Goal: Information Seeking & Learning: Learn about a topic

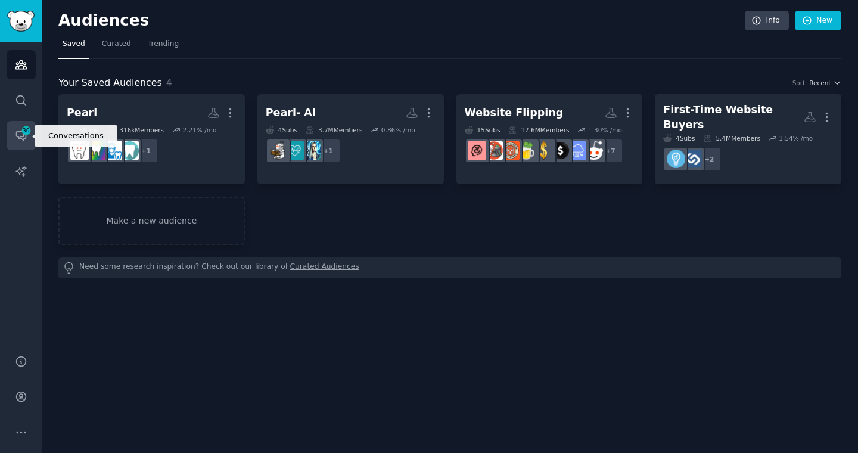
click at [18, 141] on icon "Sidebar" at bounding box center [21, 135] width 13 height 13
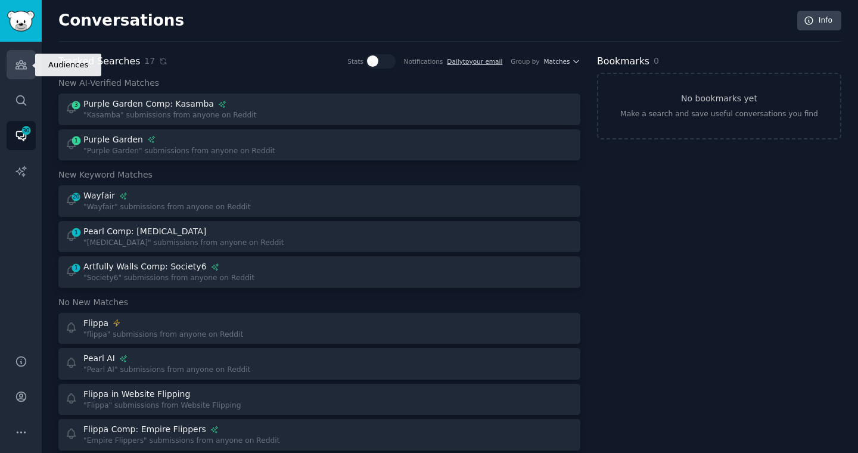
click at [20, 67] on icon "Sidebar" at bounding box center [21, 64] width 13 height 13
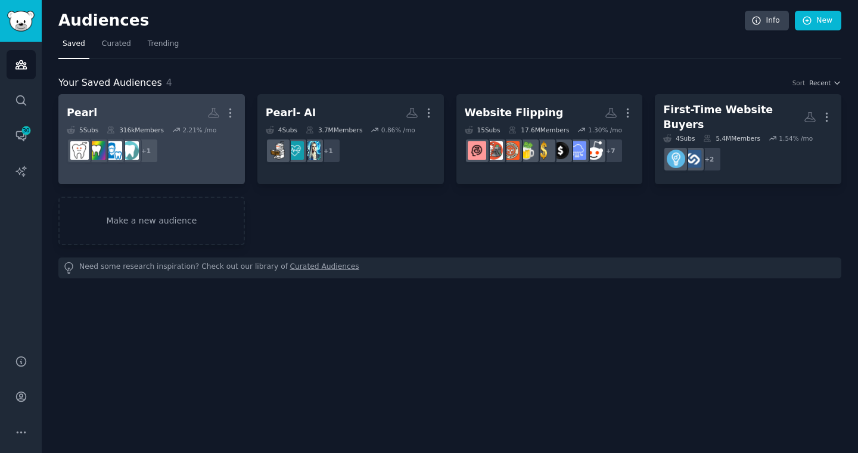
click at [113, 114] on h2 "Pearl More" at bounding box center [152, 112] width 170 height 21
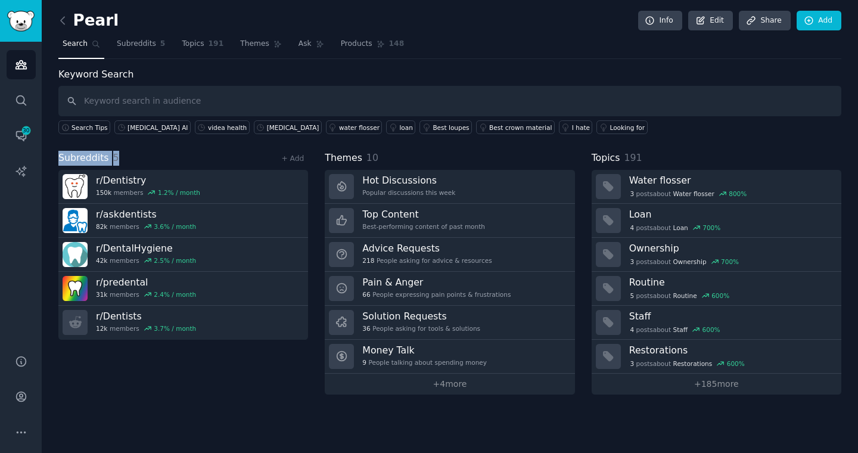
drag, startPoint x: 56, startPoint y: 160, endPoint x: 159, endPoint y: 160, distance: 103.1
click at [159, 160] on div "Pearl Info Edit Share Add Search Subreddits 5 Topics 191 Themes Ask Products 14…" at bounding box center [450, 226] width 816 height 453
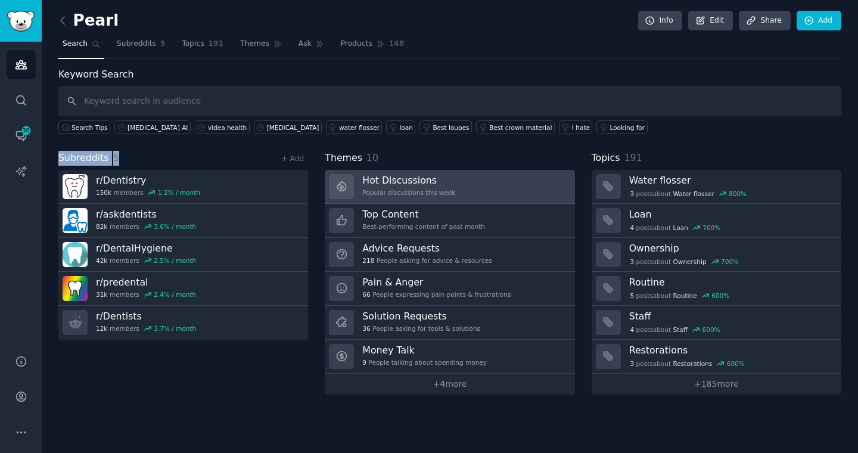
click at [427, 187] on div "Hot Discussions Popular discussions this week" at bounding box center [408, 186] width 93 height 25
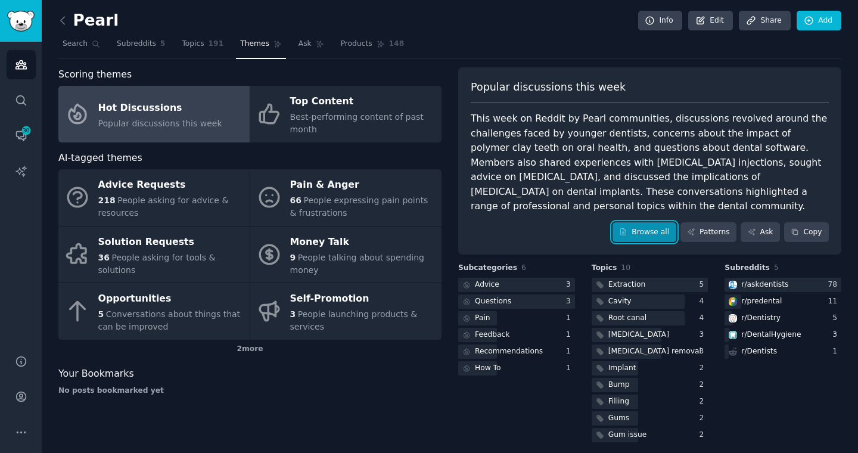
click at [624, 232] on icon at bounding box center [623, 232] width 5 height 7
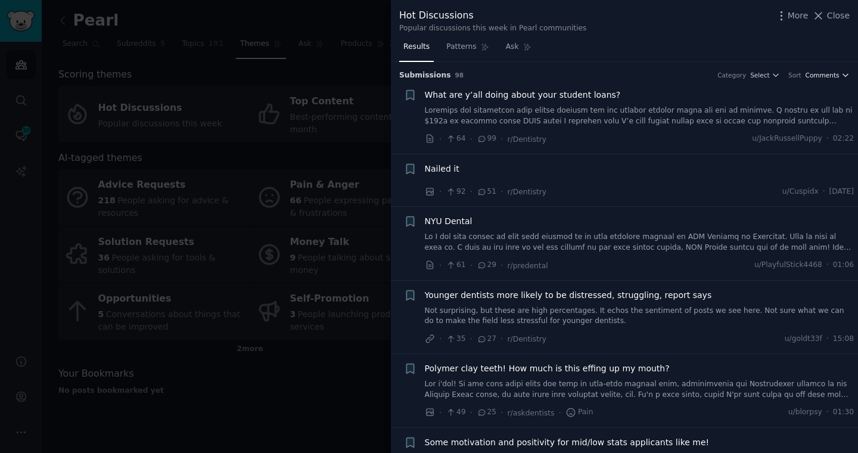
click at [829, 79] on span "Comments" at bounding box center [823, 75] width 34 height 8
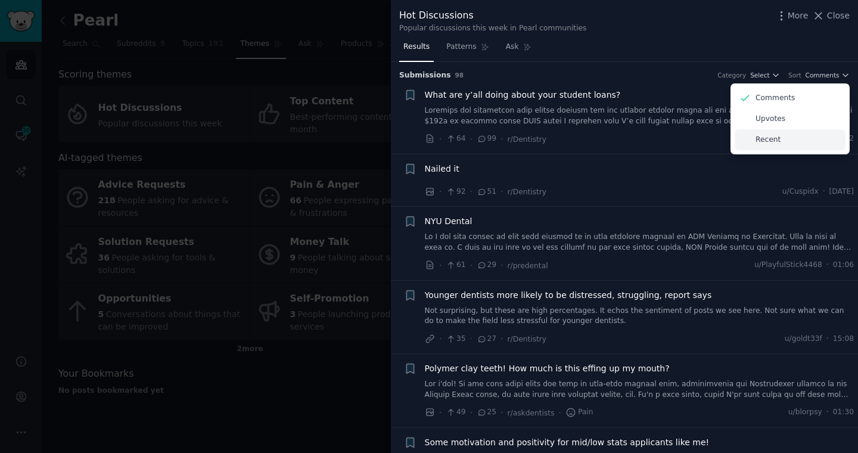
click at [762, 139] on p "Recent" at bounding box center [768, 140] width 25 height 11
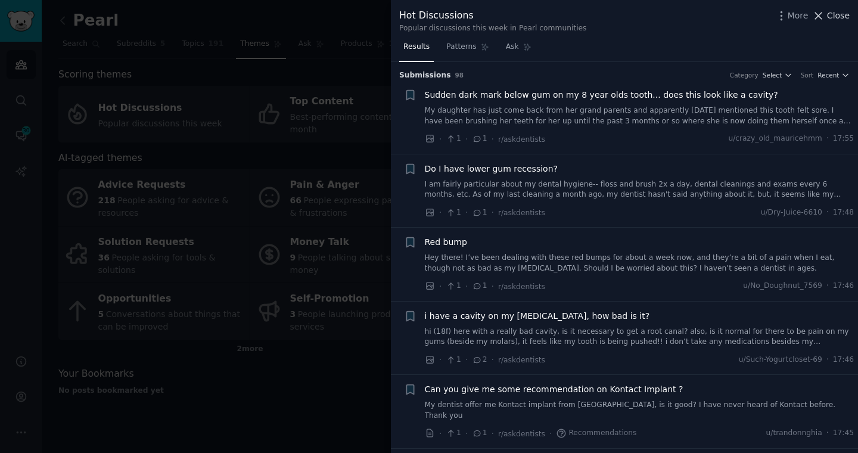
click at [841, 16] on span "Close" at bounding box center [838, 16] width 23 height 13
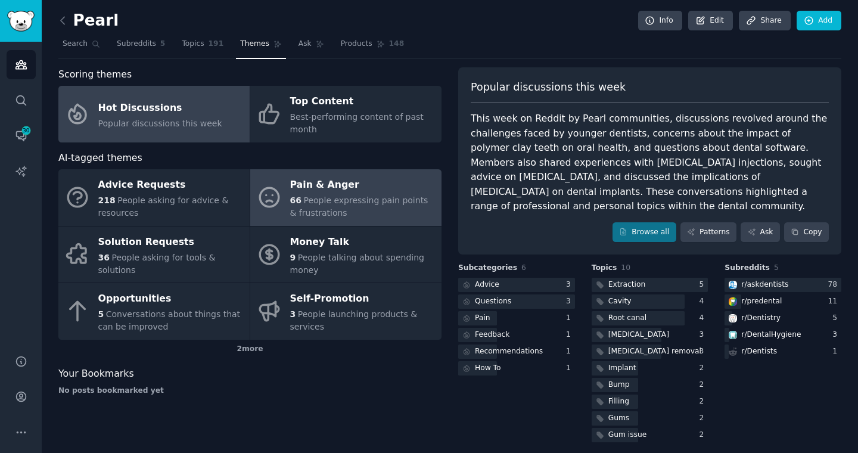
click at [305, 198] on span "People expressing pain points & frustrations" at bounding box center [359, 206] width 138 height 22
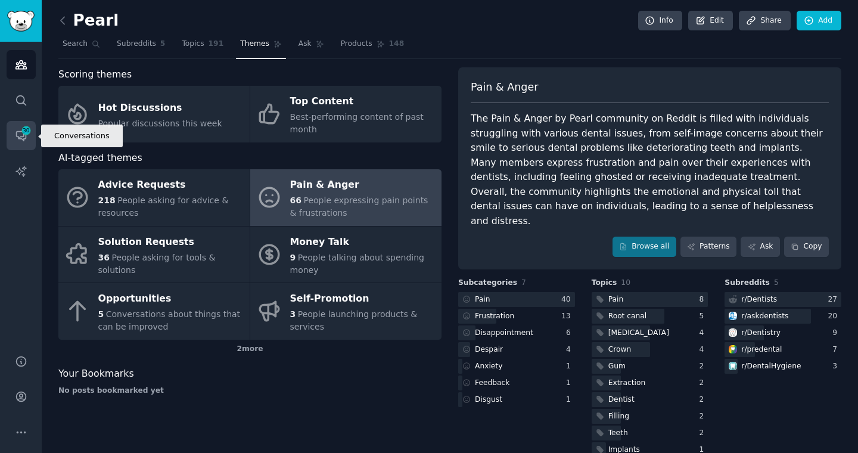
click at [18, 138] on icon "Sidebar" at bounding box center [21, 137] width 10 height 10
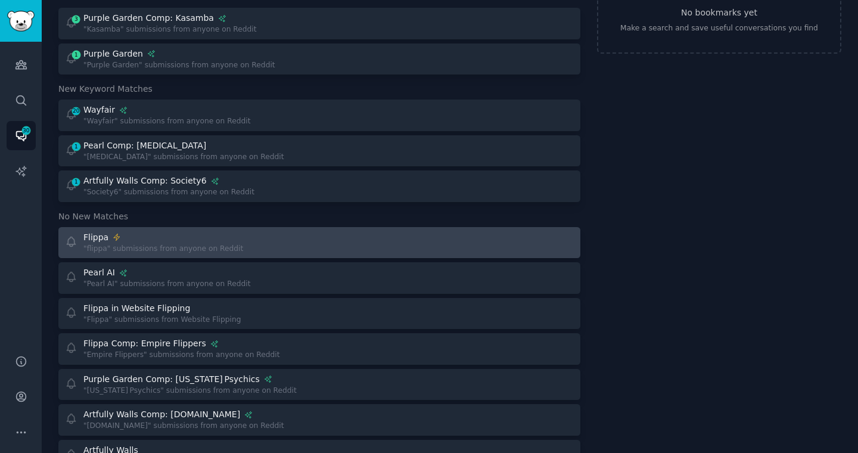
scroll to position [88, 0]
click at [184, 239] on div "Instant Alerts Flippa" at bounding box center [163, 235] width 160 height 13
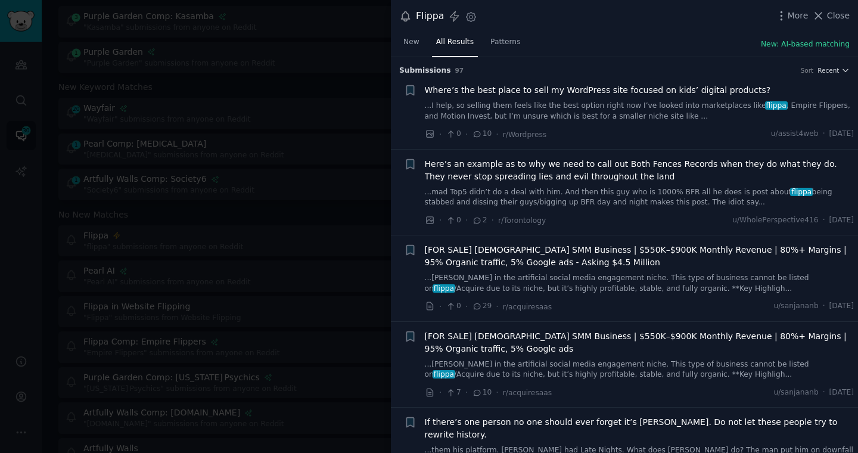
click at [608, 92] on span "Where’s the best place to sell my WordPress site focused on kids’ digital produ…" at bounding box center [598, 90] width 346 height 13
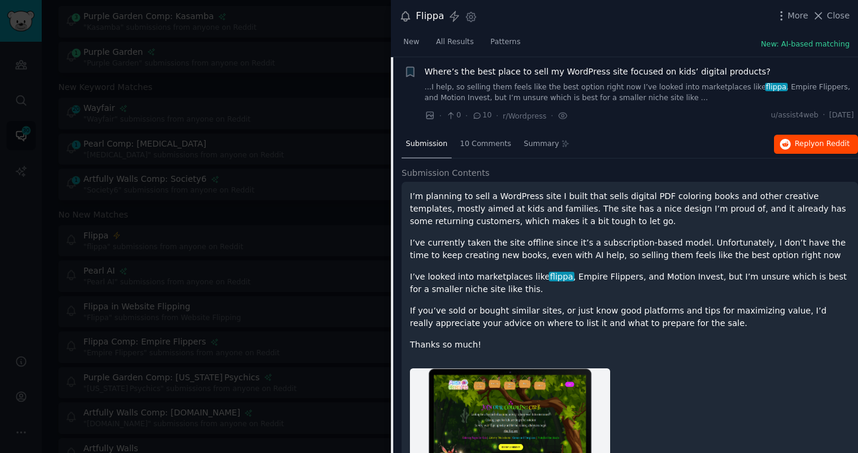
scroll to position [36, 0]
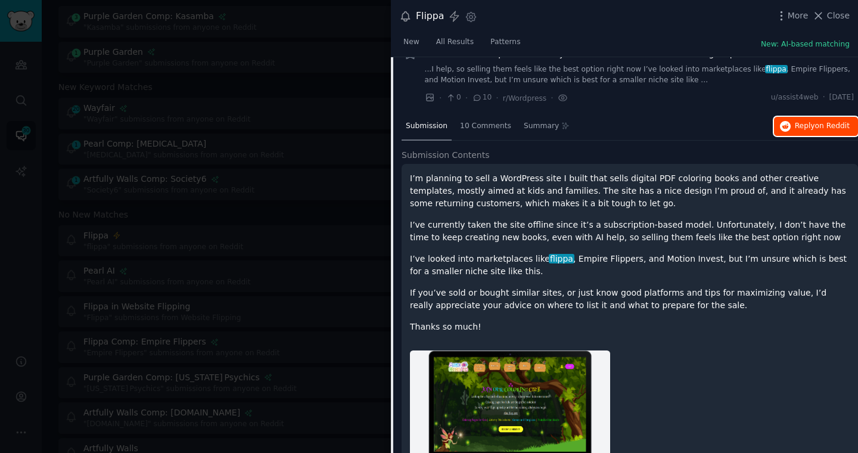
click at [808, 118] on button "Reply on Reddit" at bounding box center [816, 126] width 84 height 19
click at [365, 105] on div at bounding box center [429, 226] width 858 height 453
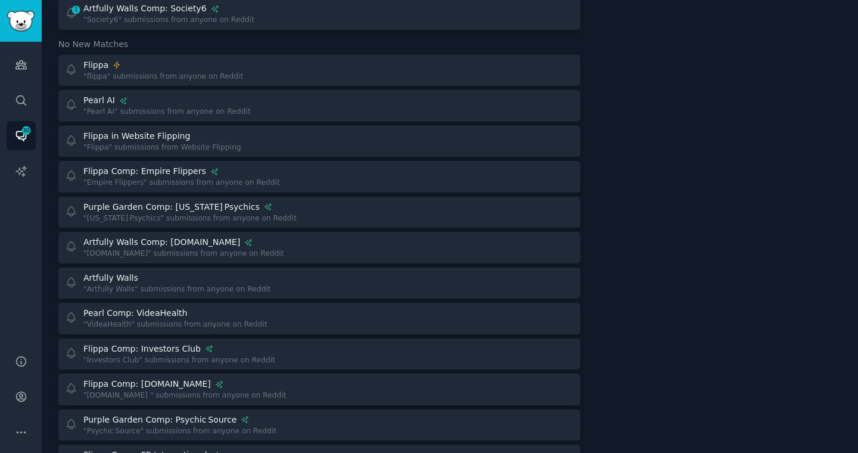
scroll to position [266, 0]
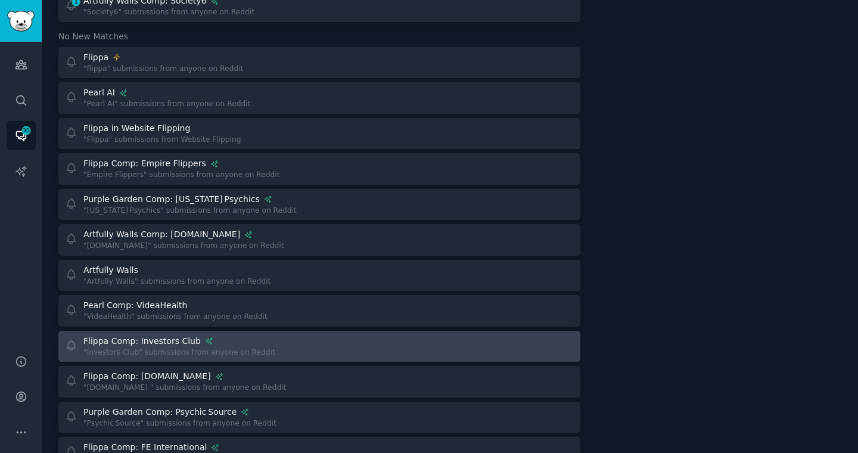
click at [142, 342] on div "Flippa Comp: Investors Club" at bounding box center [141, 341] width 117 height 13
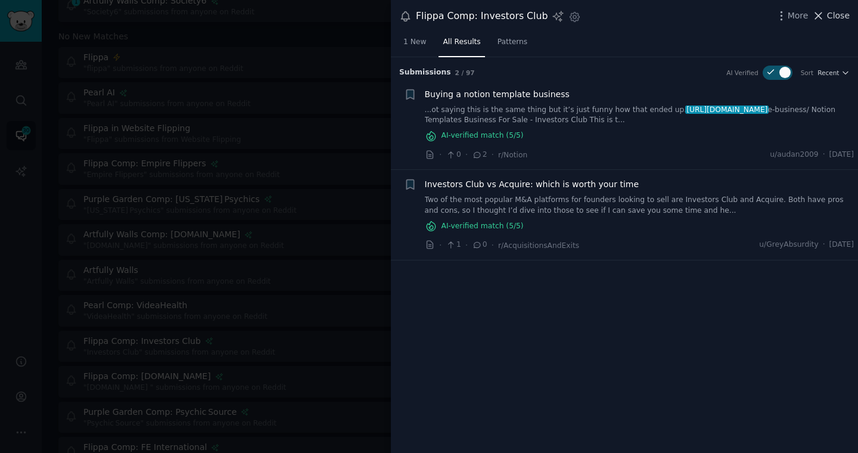
click at [834, 15] on span "Close" at bounding box center [838, 16] width 23 height 13
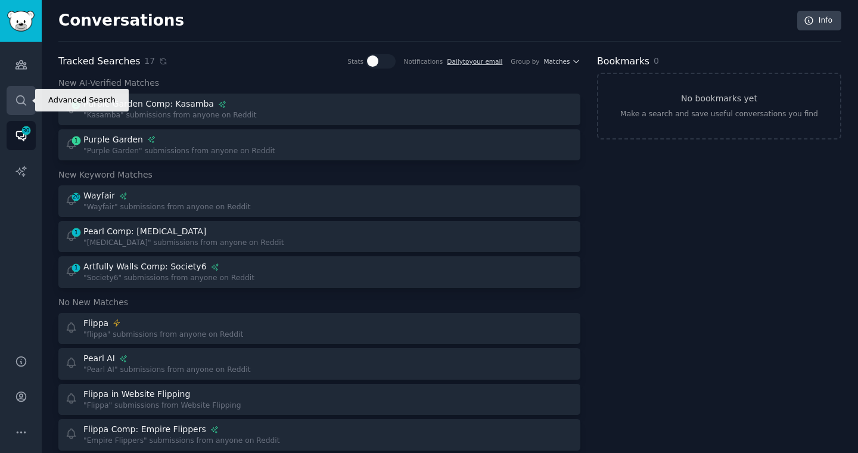
click at [16, 100] on icon "Sidebar" at bounding box center [21, 100] width 10 height 10
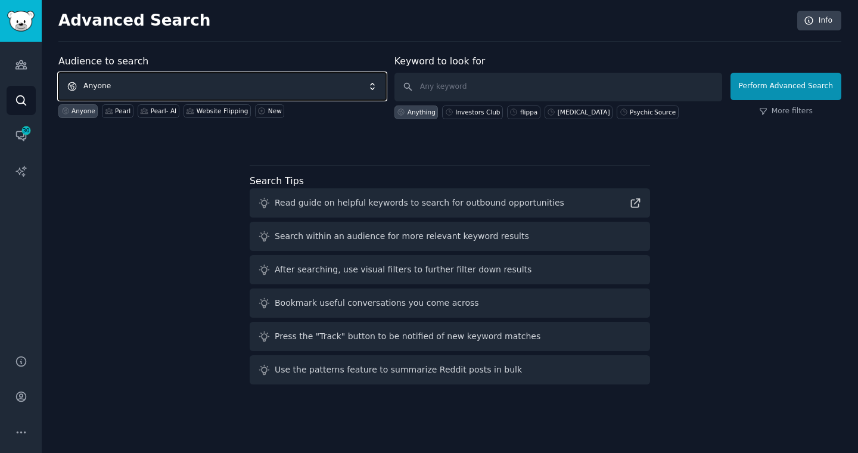
click at [135, 83] on span "Anyone" at bounding box center [222, 86] width 328 height 27
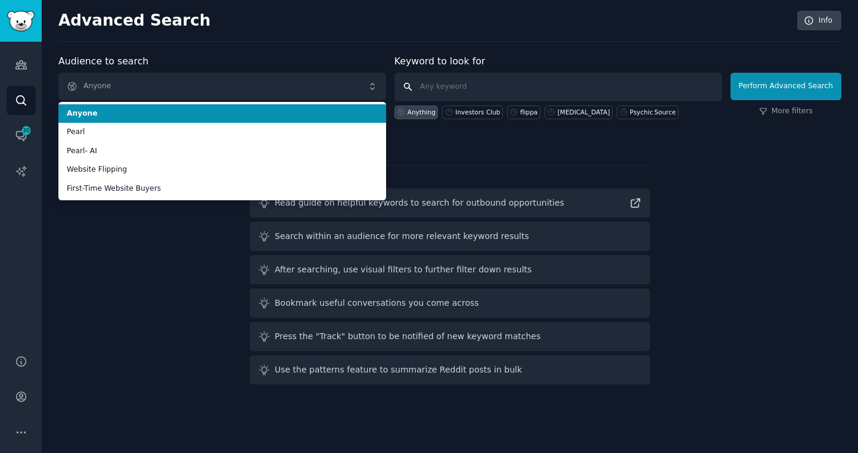
click at [430, 86] on input "text" at bounding box center [558, 87] width 328 height 29
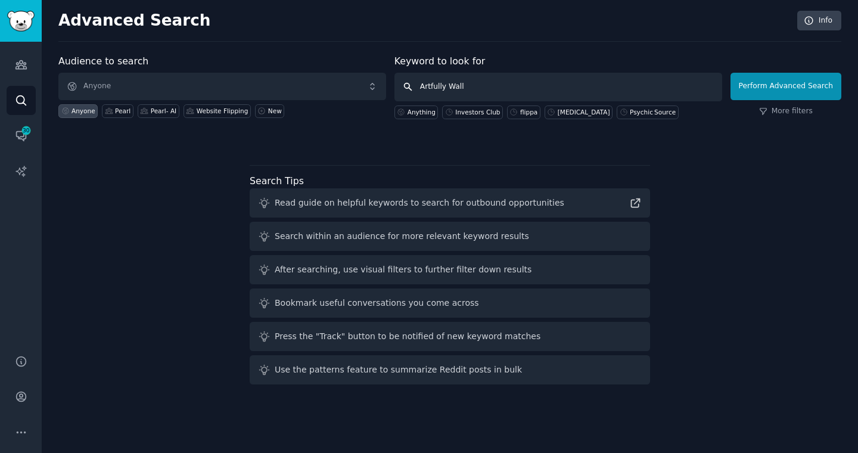
type input "Artfully Walls"
click button "Perform Advanced Search" at bounding box center [786, 86] width 111 height 27
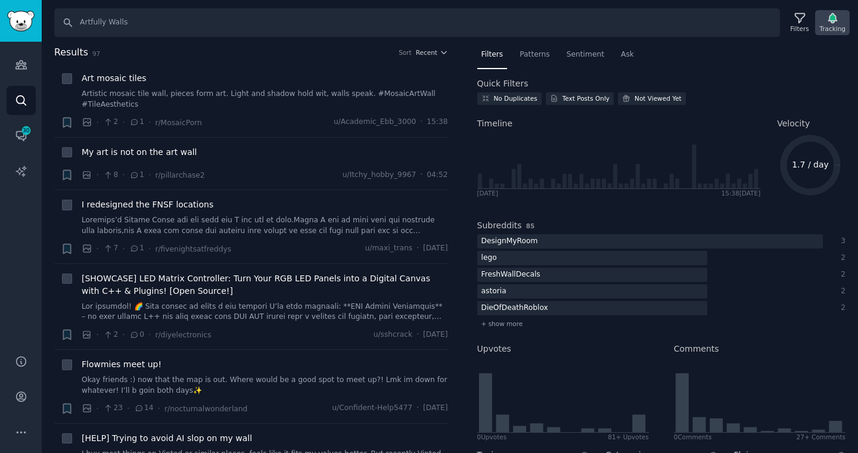
click at [829, 20] on icon "button" at bounding box center [832, 19] width 8 height 10
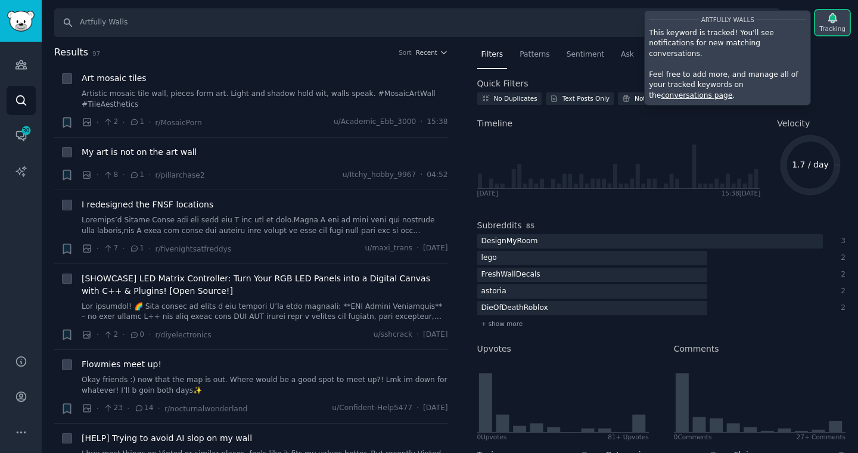
click at [827, 21] on icon "button" at bounding box center [833, 18] width 13 height 13
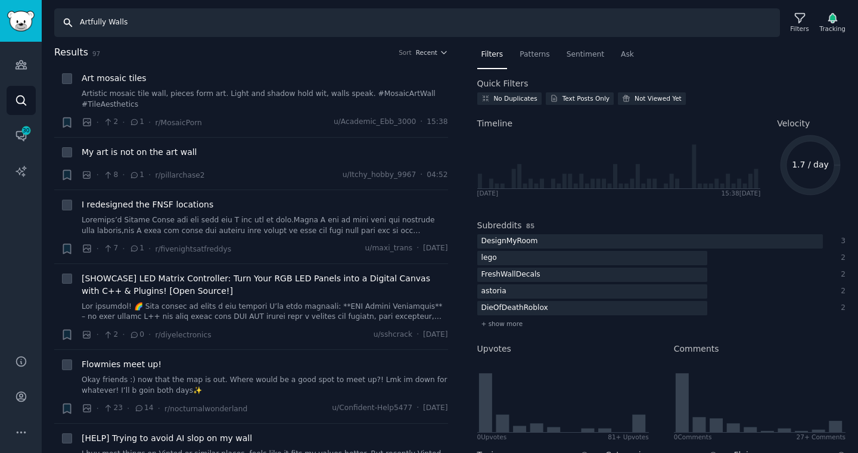
click at [141, 24] on input "Artfully Walls" at bounding box center [417, 22] width 726 height 29
type input "Artfully Walls art"
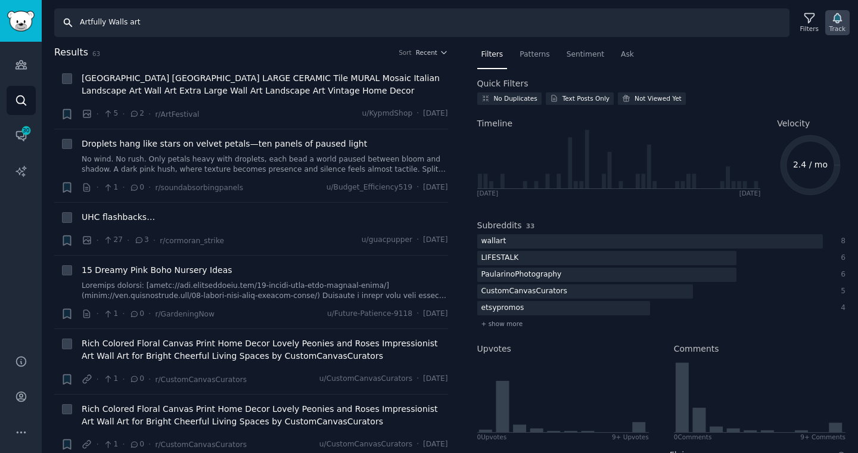
click at [838, 21] on icon "button" at bounding box center [837, 19] width 8 height 10
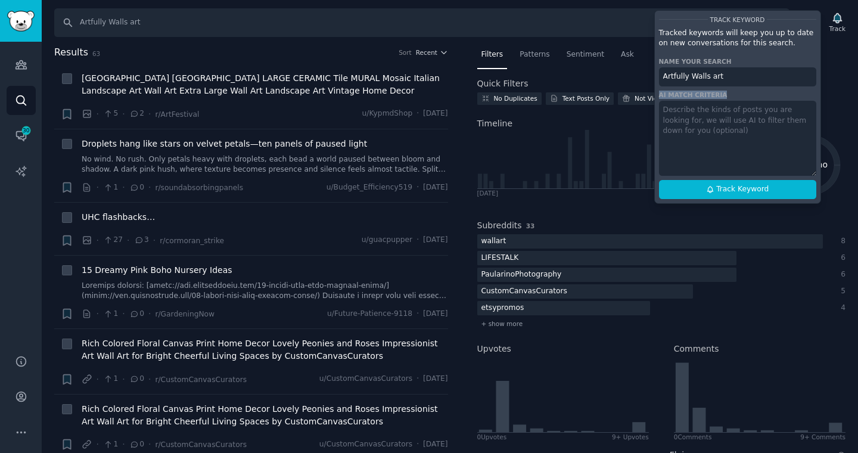
drag, startPoint x: 658, startPoint y: 96, endPoint x: 729, endPoint y: 96, distance: 70.3
click at [729, 96] on div "AI match criteria" at bounding box center [737, 95] width 157 height 8
click at [679, 130] on textarea at bounding box center [737, 138] width 157 height 75
click at [600, 44] on div "Search Artfully Walls art Filters Track Track Keyword Tracked keywords will kee…" at bounding box center [450, 226] width 816 height 453
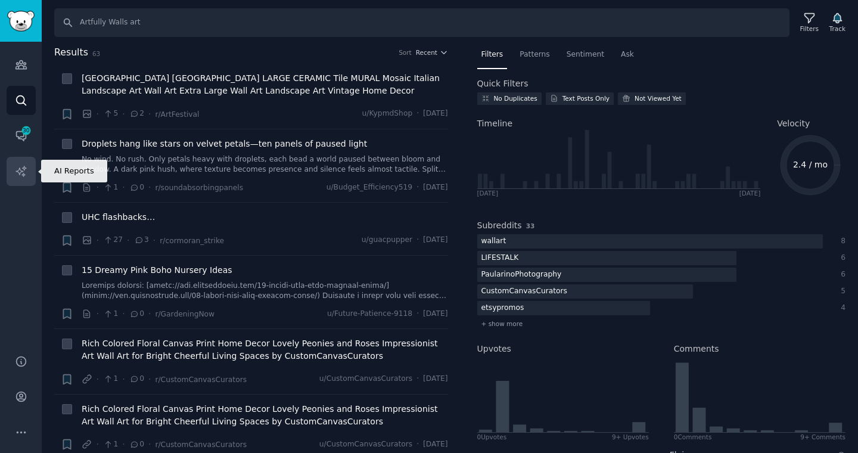
click at [15, 176] on icon "Sidebar" at bounding box center [21, 171] width 13 height 13
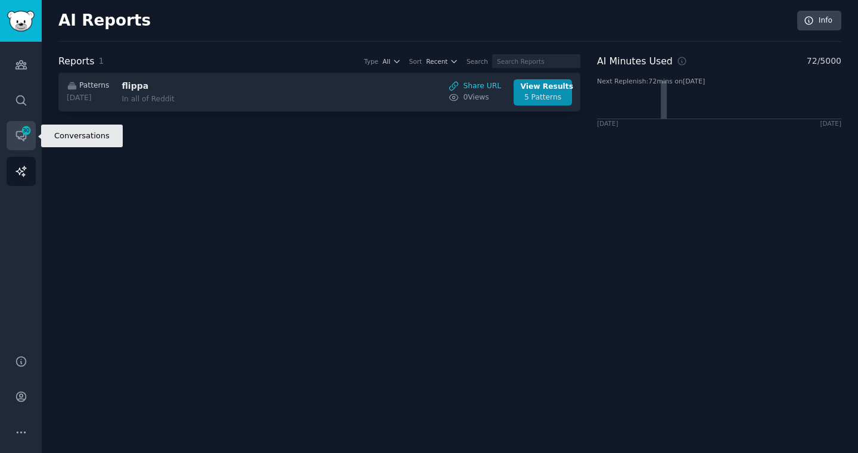
click at [21, 133] on span "30" at bounding box center [26, 130] width 11 height 8
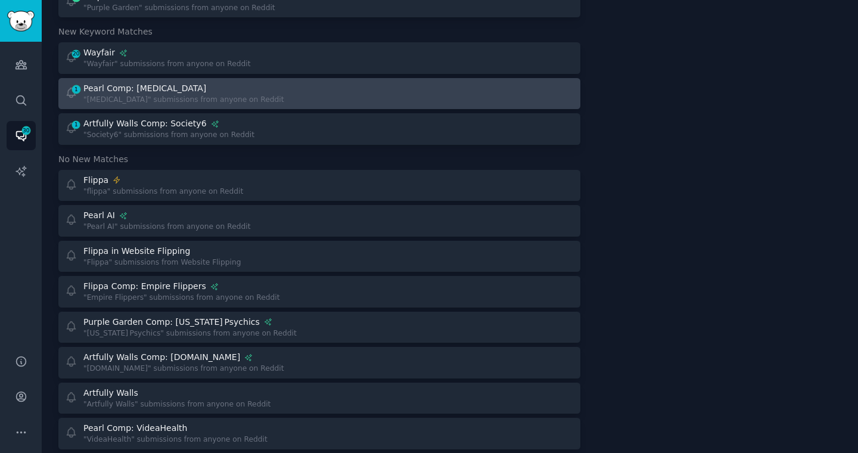
scroll to position [135, 0]
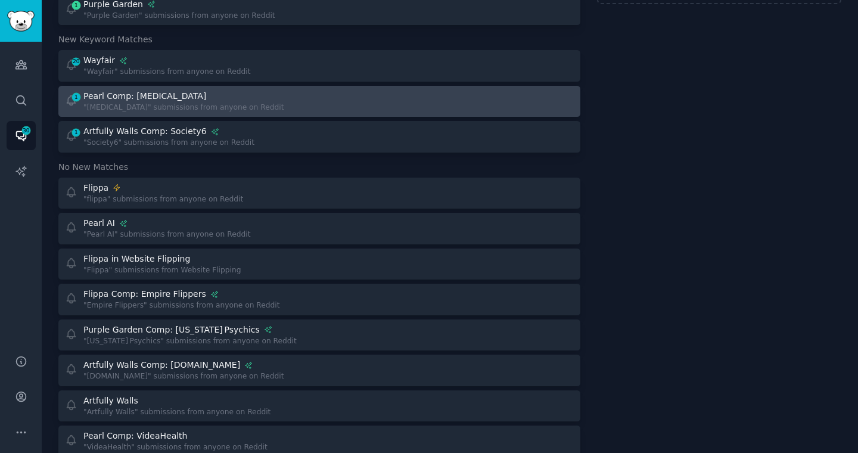
click at [135, 101] on div "Pearl Comp: [MEDICAL_DATA]" at bounding box center [144, 96] width 123 height 13
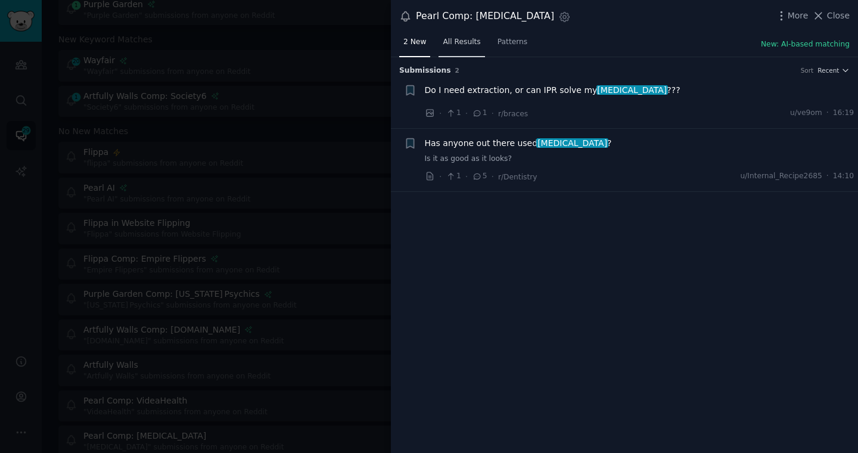
click at [464, 46] on span "All Results" at bounding box center [462, 42] width 38 height 11
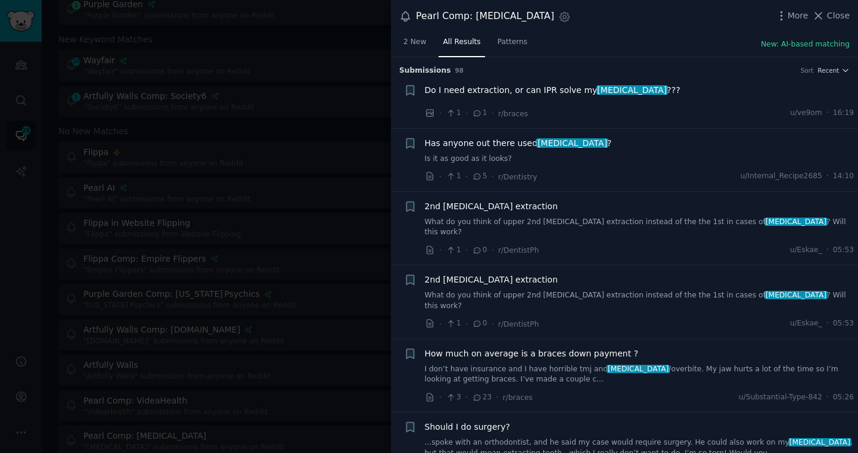
click at [837, 23] on div "Pearl Comp: [MEDICAL_DATA] Settings More Close" at bounding box center [624, 16] width 450 height 16
click at [838, 17] on span "Close" at bounding box center [838, 16] width 23 height 13
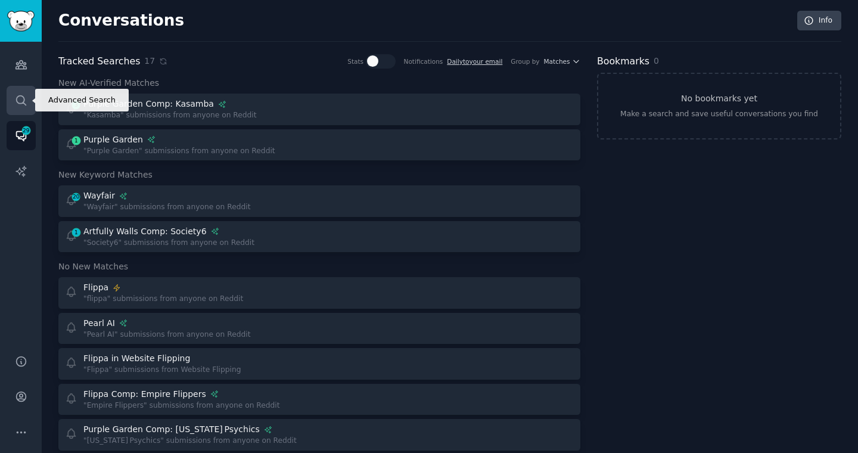
click at [24, 98] on icon "Sidebar" at bounding box center [21, 100] width 10 height 10
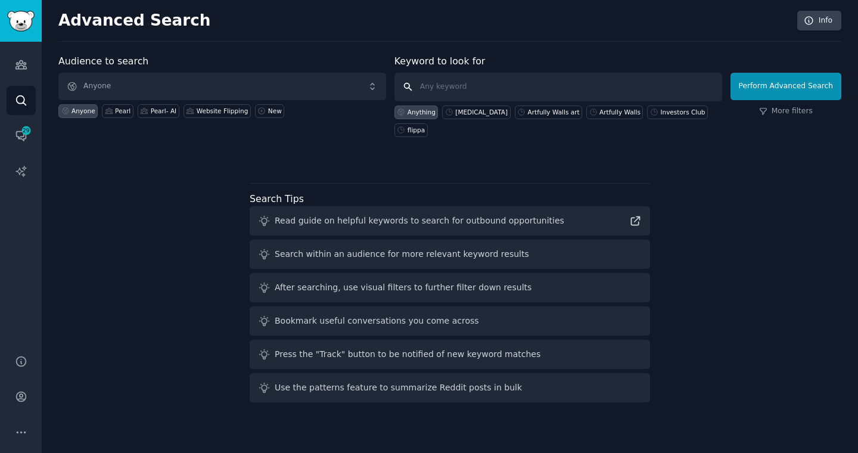
click at [444, 86] on input "text" at bounding box center [558, 87] width 328 height 29
click at [23, 136] on icon "Sidebar" at bounding box center [21, 137] width 10 height 10
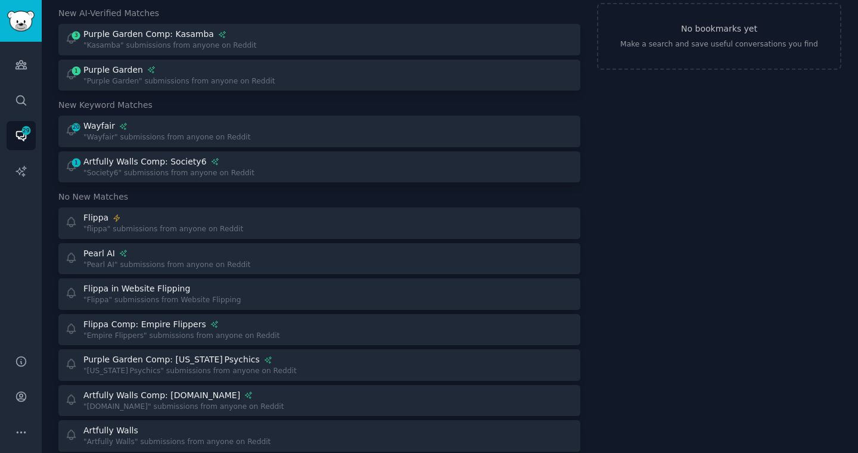
scroll to position [98, 0]
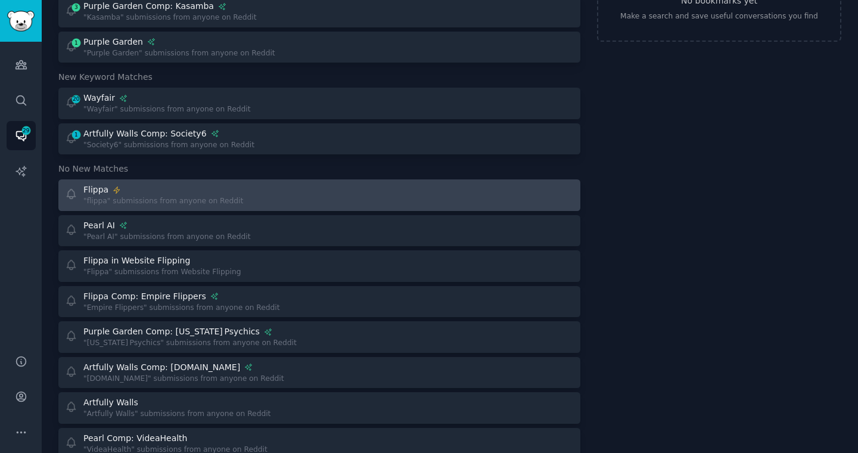
click at [161, 200] on div ""flippa" submissions from anyone on Reddit" at bounding box center [163, 201] width 160 height 11
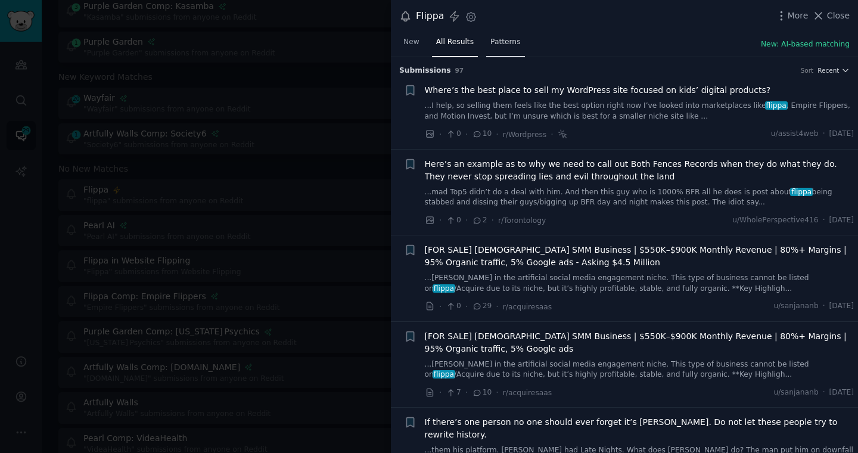
click at [506, 41] on span "Patterns" at bounding box center [505, 42] width 30 height 11
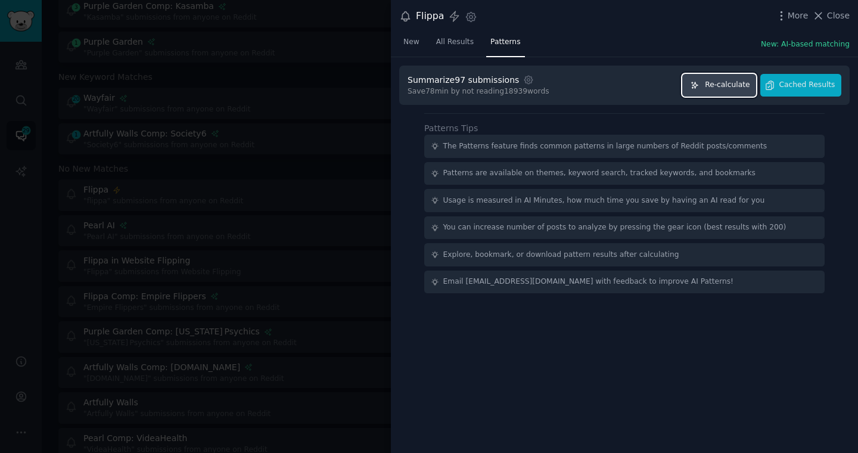
click at [723, 88] on span "Re-calculate" at bounding box center [727, 85] width 45 height 11
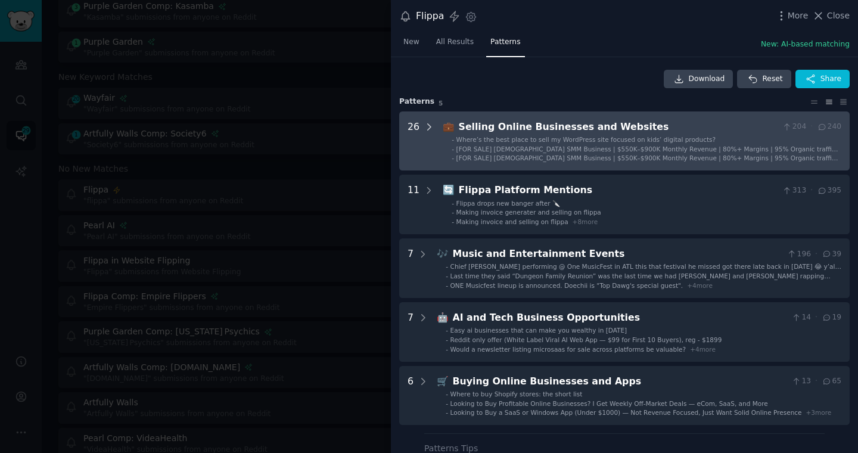
click at [427, 128] on icon at bounding box center [429, 127] width 11 height 11
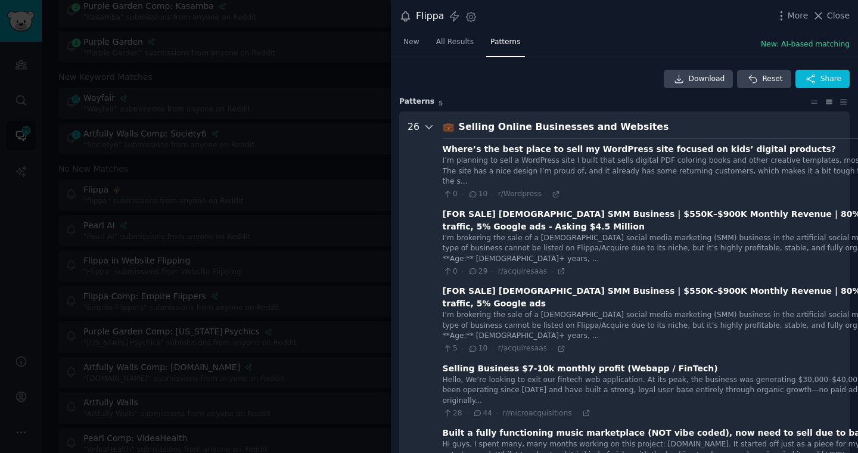
click at [427, 125] on icon at bounding box center [429, 127] width 11 height 11
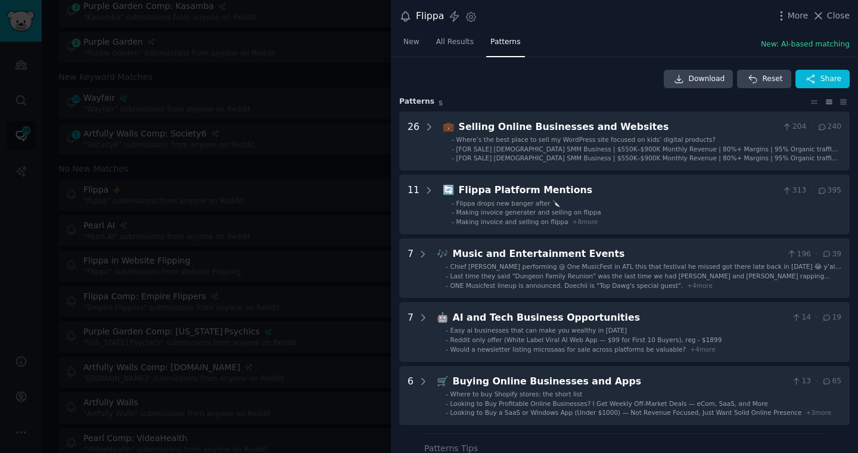
click at [384, 46] on div at bounding box center [429, 226] width 858 height 453
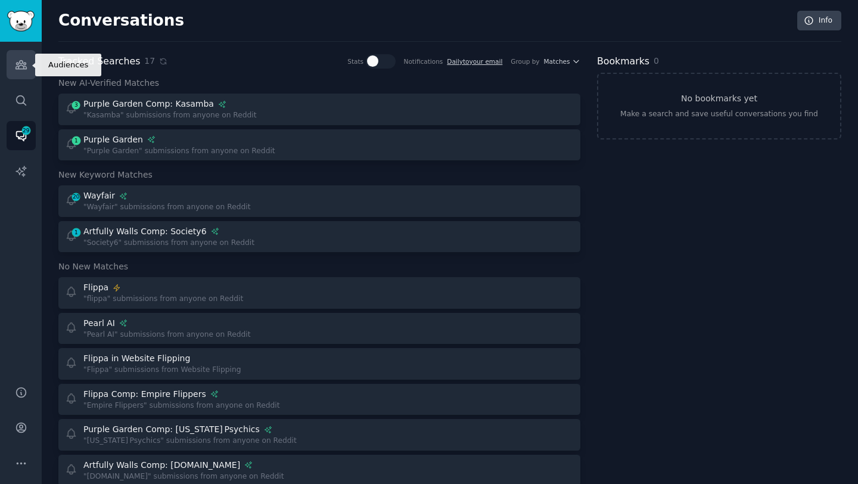
click at [23, 68] on icon "Sidebar" at bounding box center [21, 64] width 13 height 13
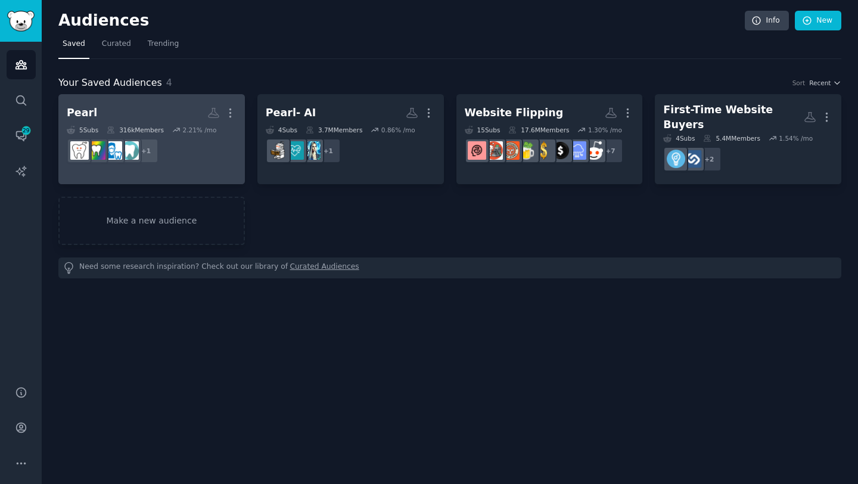
click at [138, 114] on h2 "Pearl More" at bounding box center [152, 112] width 170 height 21
